Goal: Information Seeking & Learning: Find specific fact

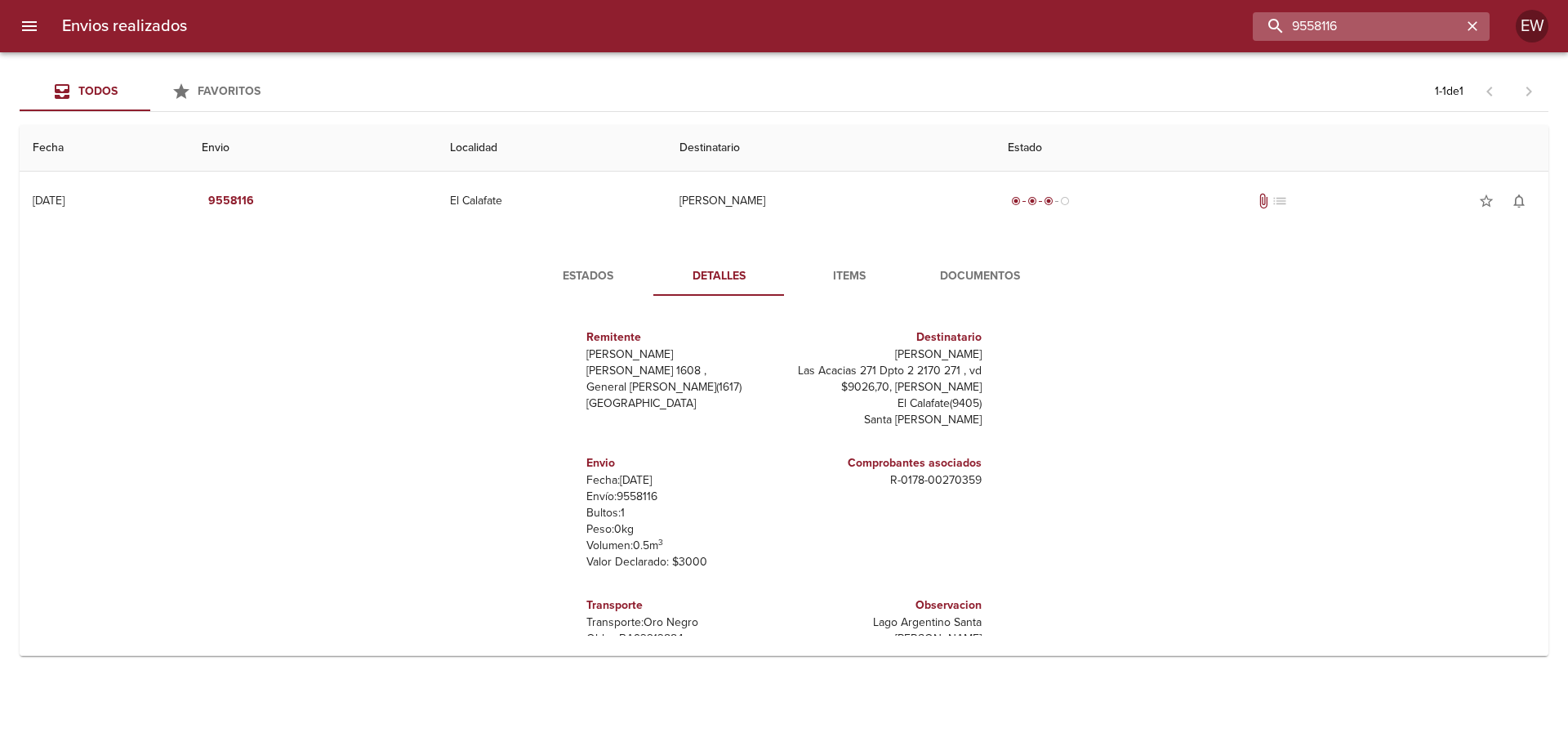
click at [1412, 23] on input "9558116" at bounding box center [1357, 27] width 209 height 28
click at [1357, 19] on input "9558116" at bounding box center [1357, 27] width 209 height 28
type input "9"
type input "9591660"
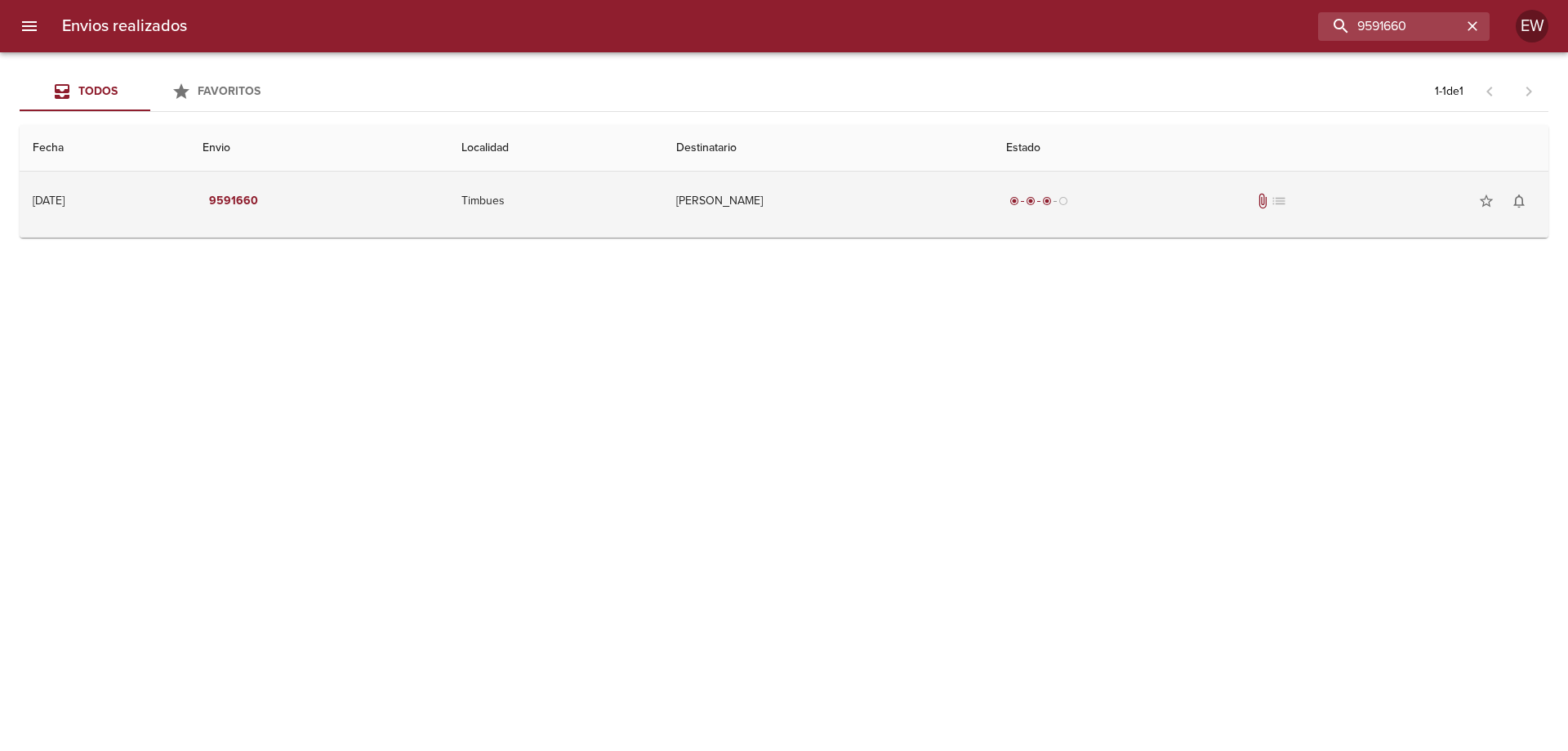
click at [772, 198] on td "[PERSON_NAME]" at bounding box center [828, 201] width 330 height 59
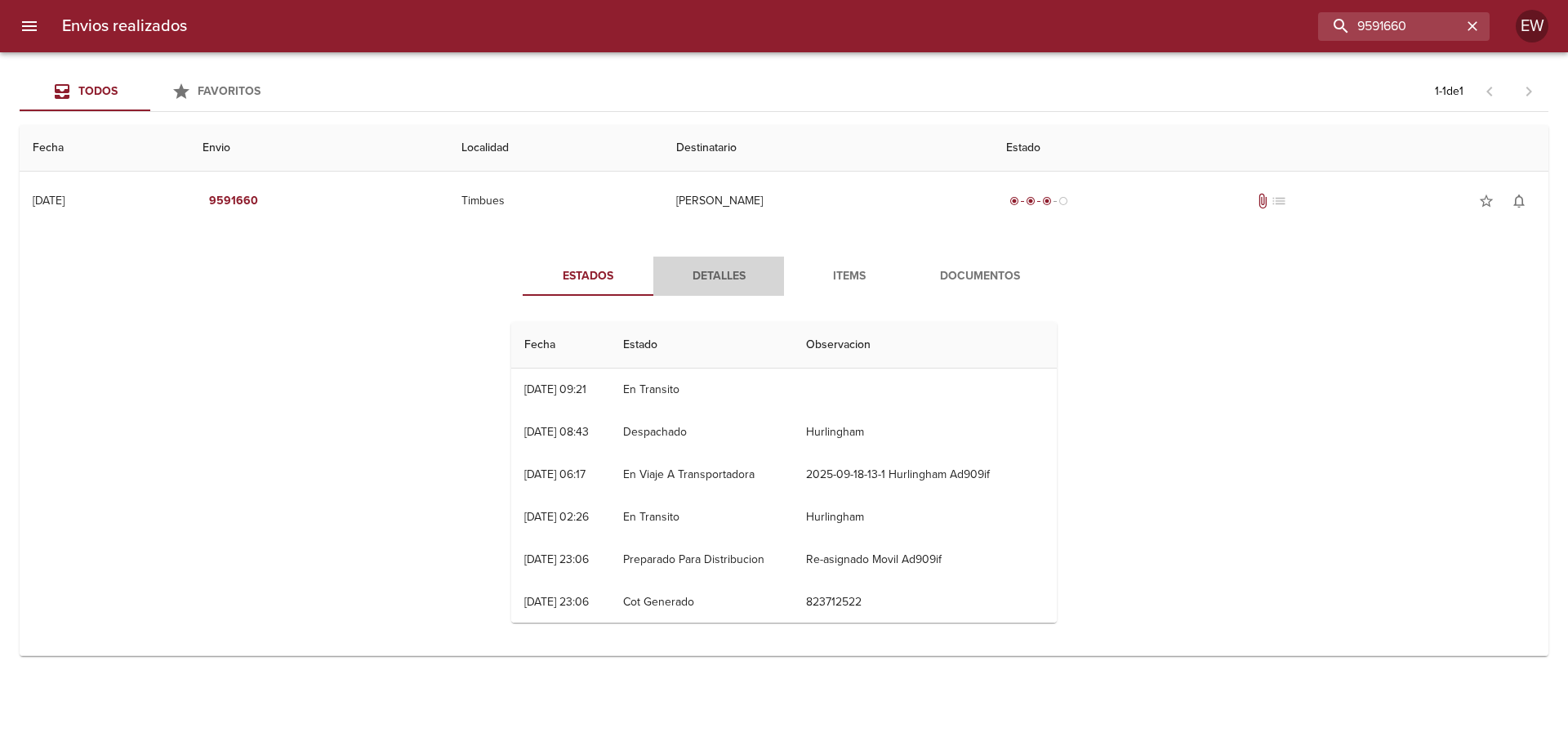
click at [704, 275] on span "Detalles" at bounding box center [719, 277] width 111 height 20
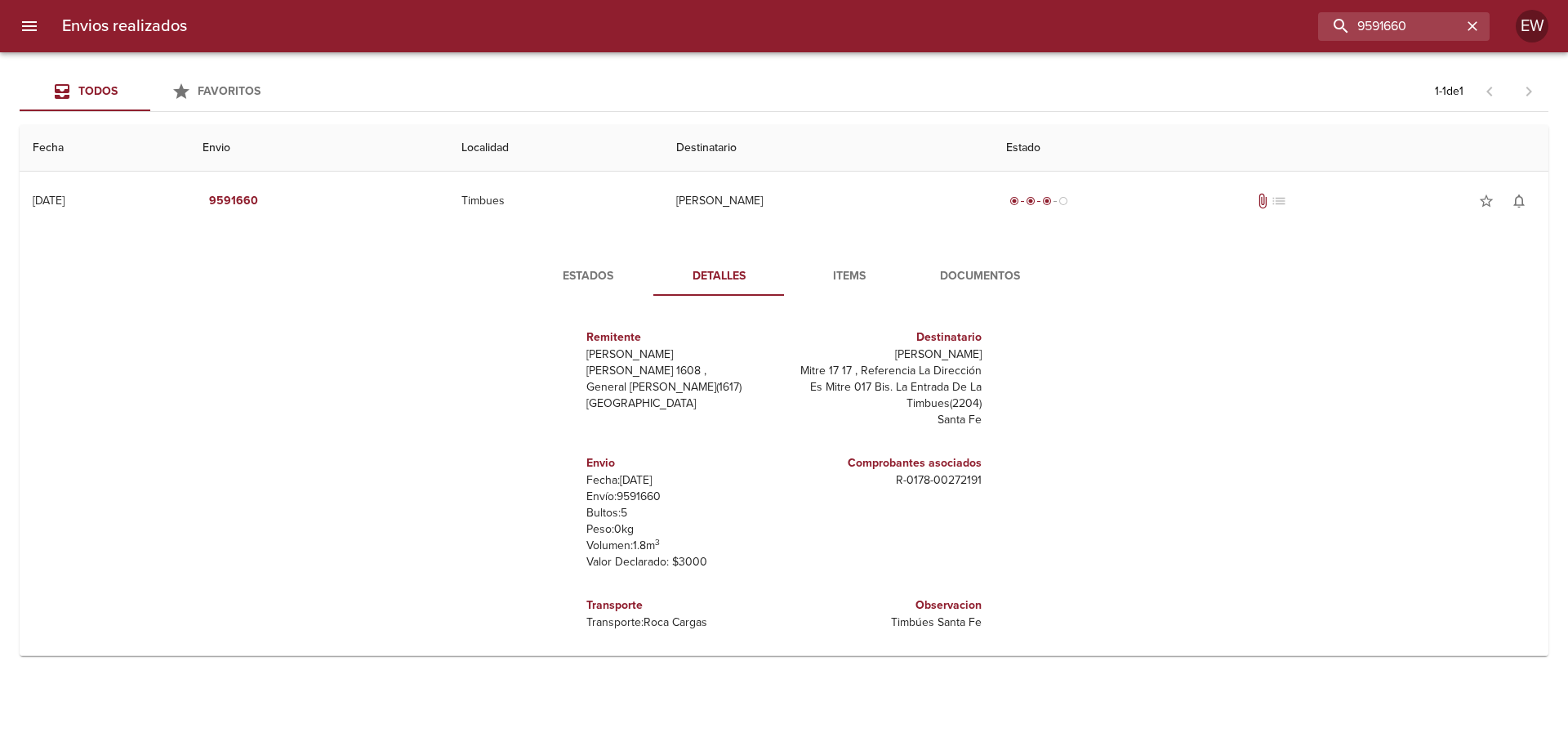
drag, startPoint x: 977, startPoint y: 356, endPoint x: 846, endPoint y: 353, distance: 131.0
click at [846, 353] on div "Destinatario [PERSON_NAME] Ml Mitre 17 17 , Referencia La Dirección Es Mitre 01…" at bounding box center [886, 378] width 204 height 126
copy p "[PERSON_NAME]"
click at [801, 371] on p "Mitre 17 17 , Referencia La Dirección Es Mitre 017 Bis. La Entrada De La" at bounding box center [886, 379] width 191 height 33
drag, startPoint x: 984, startPoint y: 351, endPoint x: 837, endPoint y: 347, distance: 147.1
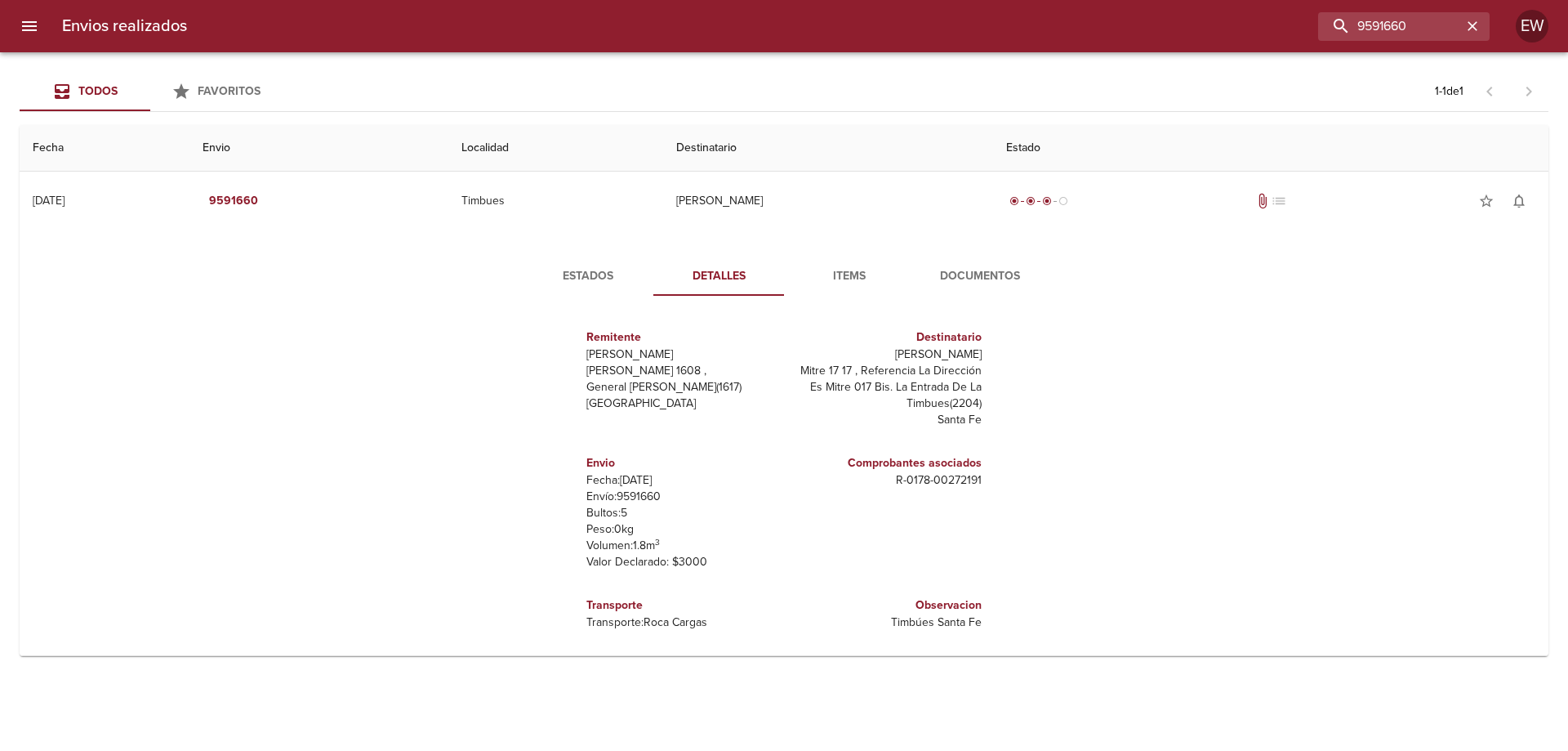
click at [837, 347] on div "Remitente [PERSON_NAME] Raul [STREET_ADDRESS][PERSON_NAME] Destinatario [PERSON…" at bounding box center [784, 472] width 558 height 327
copy p "[PERSON_NAME]"
drag, startPoint x: 863, startPoint y: 350, endPoint x: 886, endPoint y: 368, distance: 29.2
click at [886, 368] on p "Mitre 17 17 , Referencia La Dirección Es Mitre 017 Bis. La Entrada De La" at bounding box center [886, 379] width 191 height 33
